Goal: Navigation & Orientation: Find specific page/section

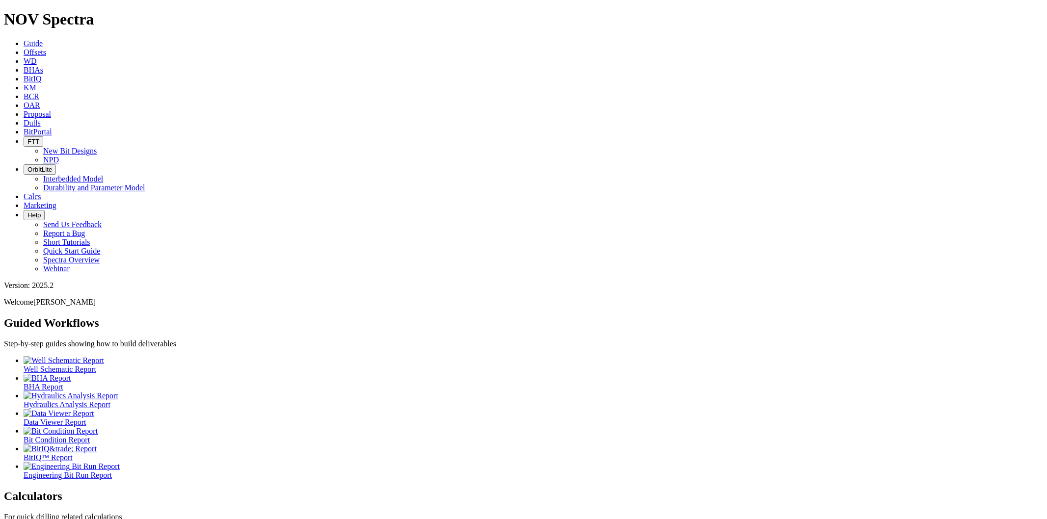
click at [39, 92] on span "BCR" at bounding box center [32, 96] width 16 height 8
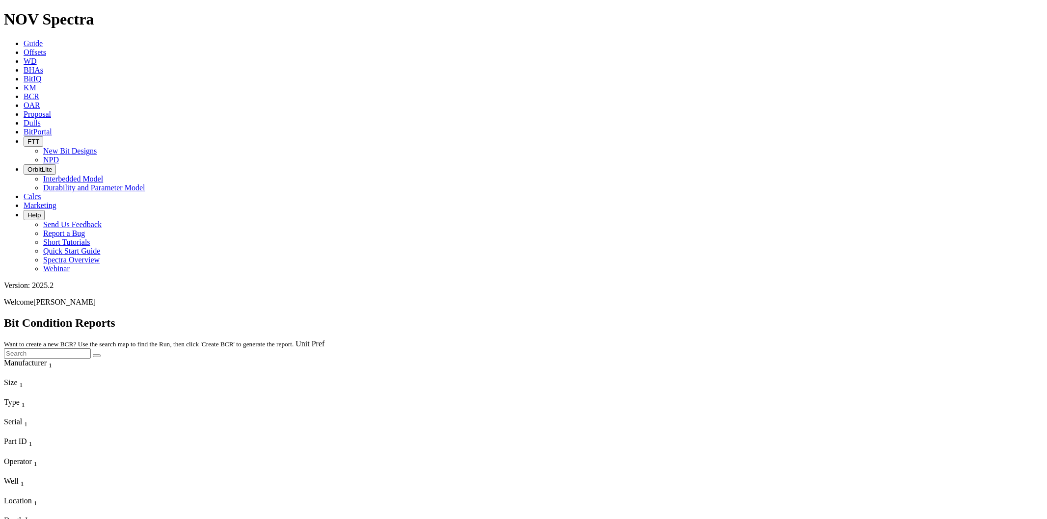
click at [52, 128] on link "BitPortal" at bounding box center [38, 132] width 28 height 8
